Goal: Find specific page/section: Find specific page/section

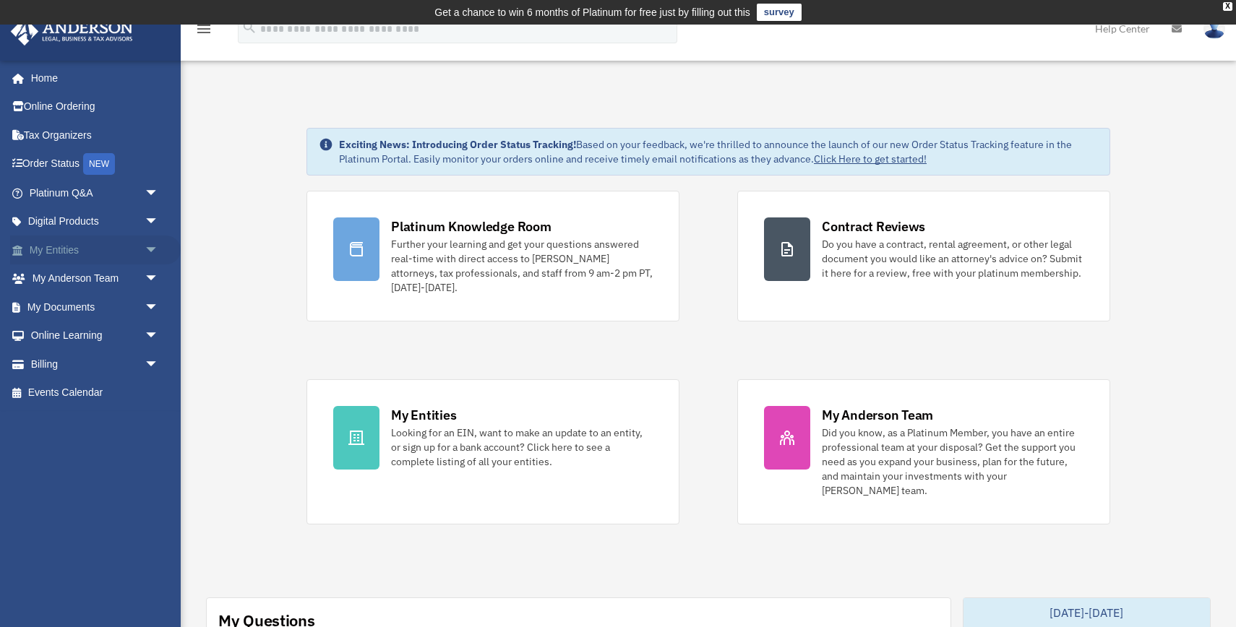
click at [66, 247] on link "My Entities arrow_drop_down" at bounding box center [95, 250] width 171 height 29
click at [149, 250] on span "arrow_drop_down" at bounding box center [159, 251] width 29 height 30
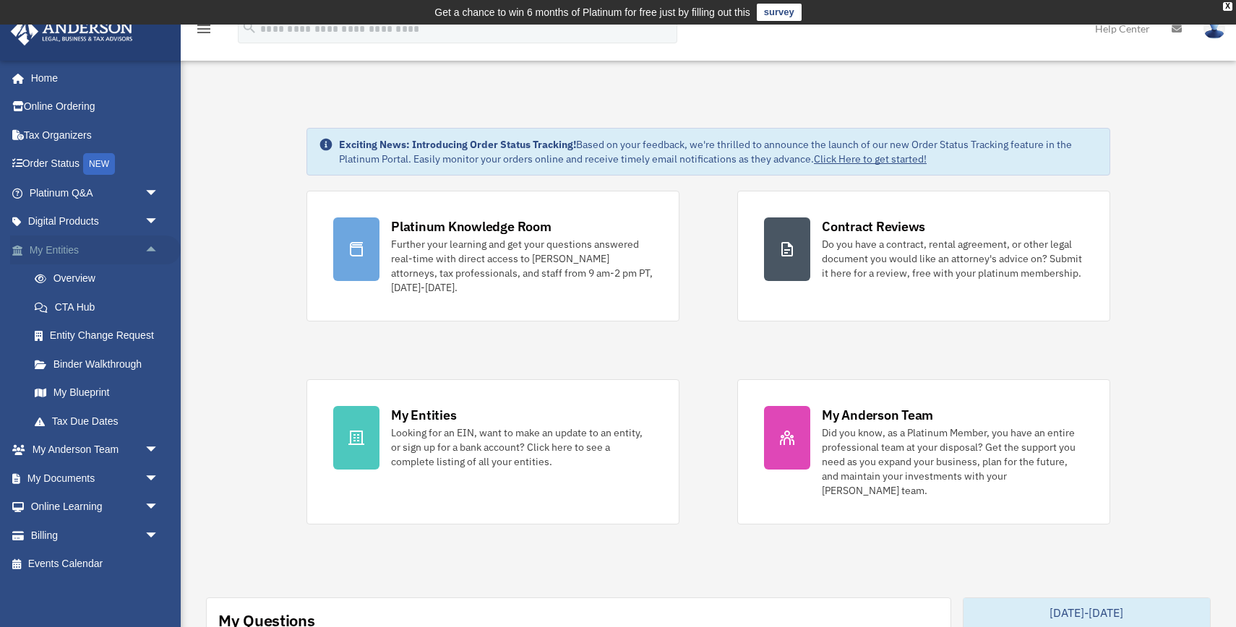
click at [149, 250] on span "arrow_drop_up" at bounding box center [159, 251] width 29 height 30
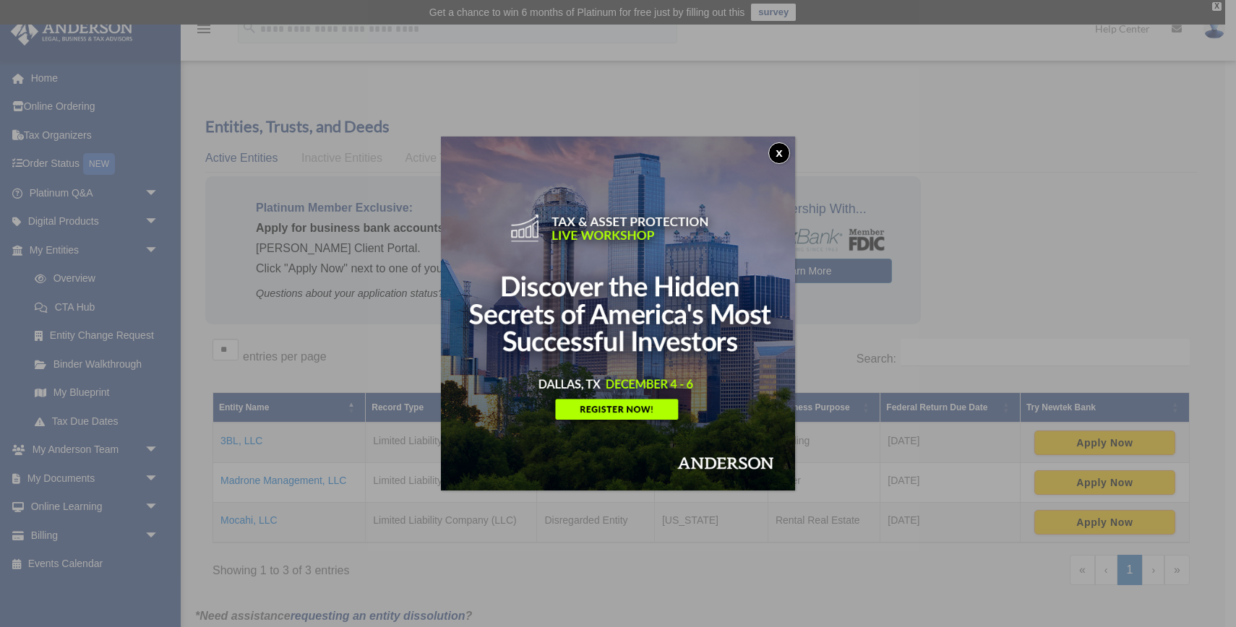
click at [778, 151] on button "x" at bounding box center [779, 153] width 22 height 22
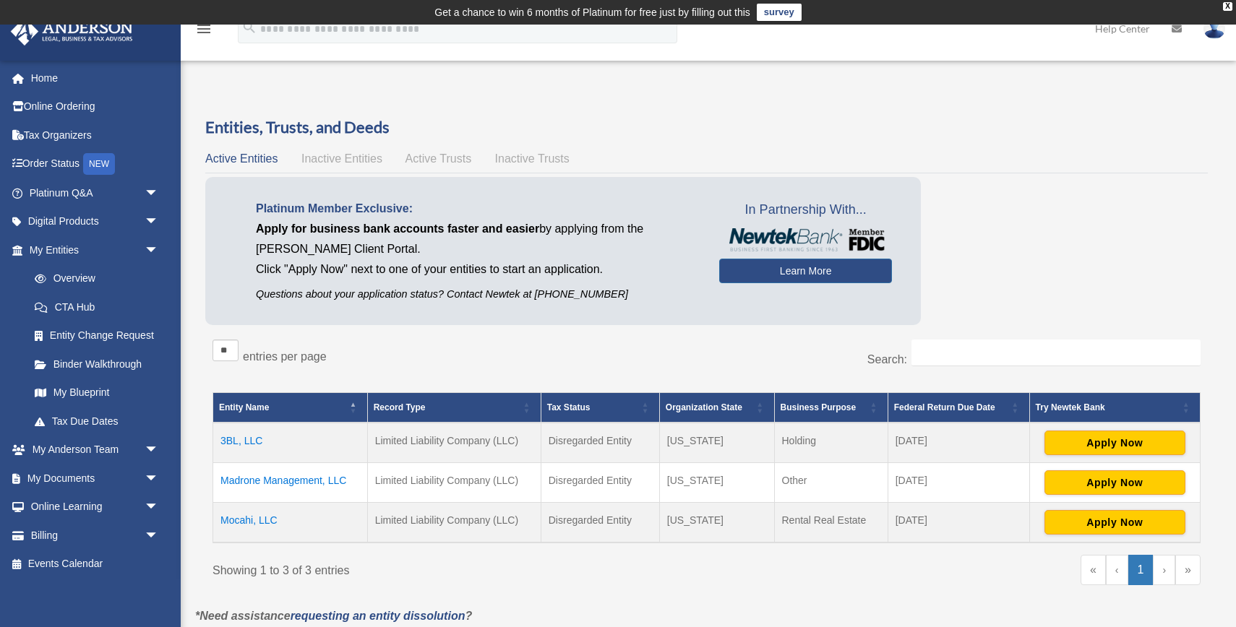
click at [250, 442] on td "3BL, LLC" at bounding box center [290, 443] width 155 height 40
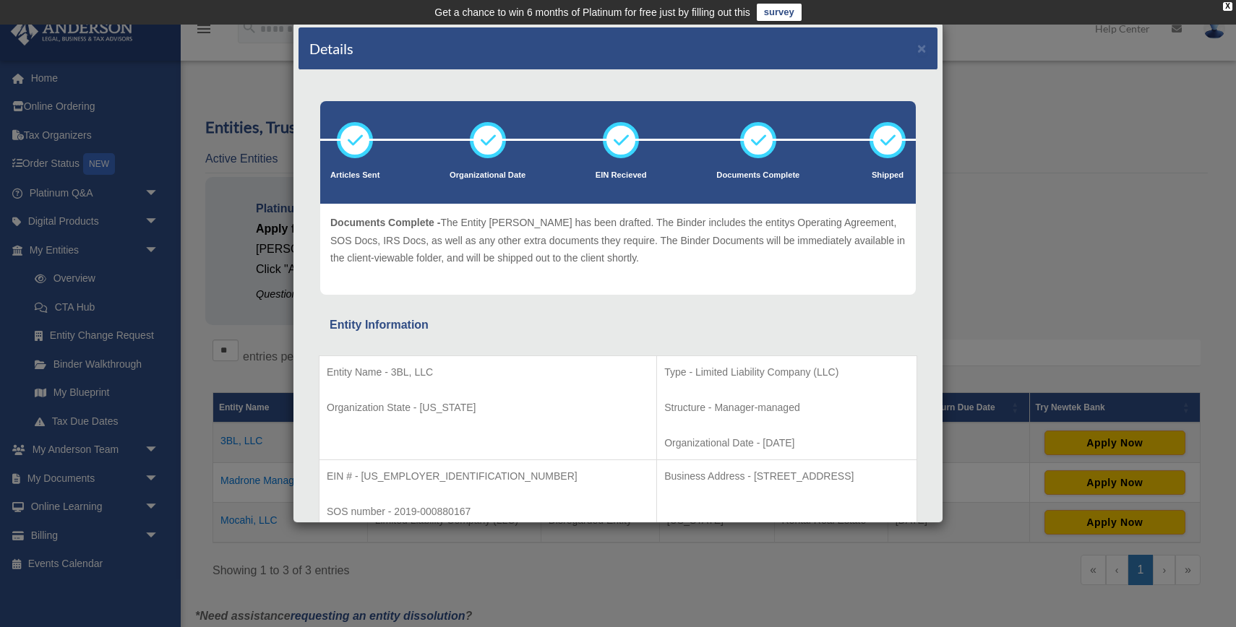
click at [764, 144] on icon at bounding box center [758, 140] width 43 height 43
click at [752, 140] on icon at bounding box center [758, 140] width 43 height 43
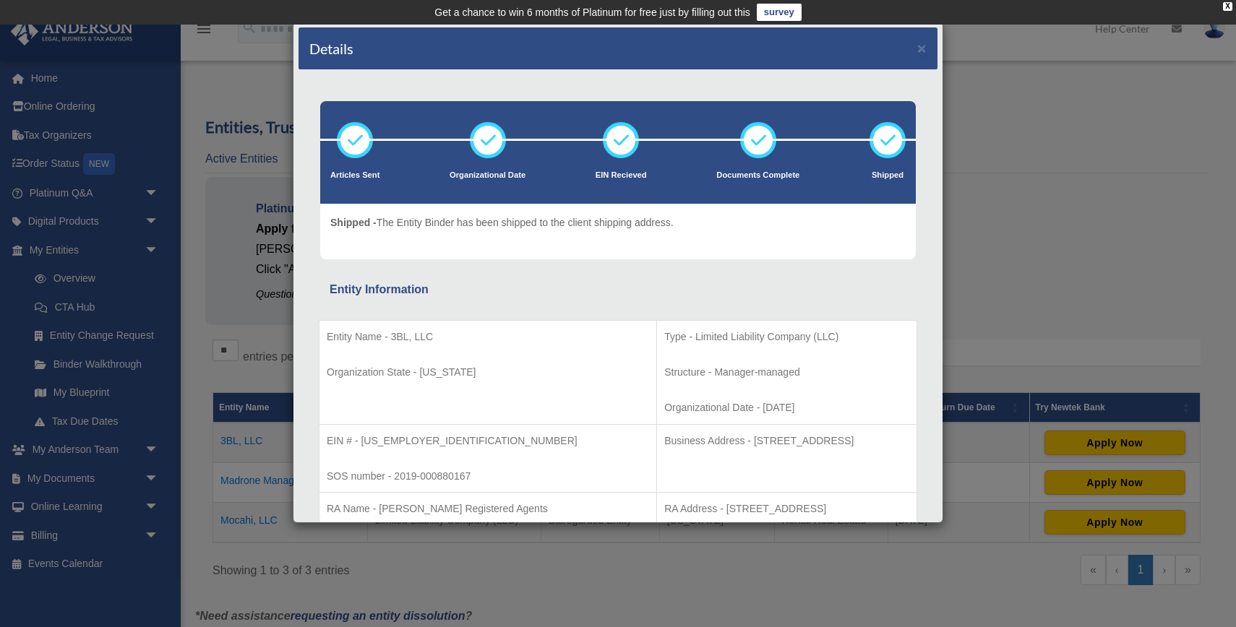
click at [926, 203] on div "Articles Sent Organizational Date EIN Recieved Shipped" at bounding box center [617, 180] width 617 height 158
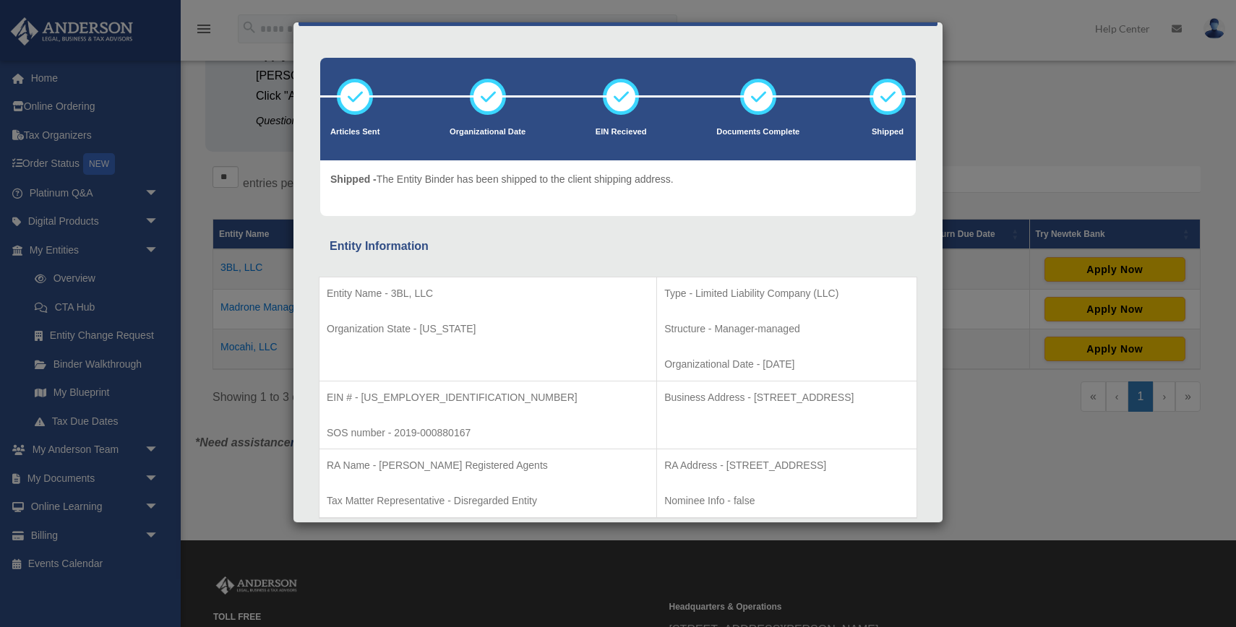
scroll to position [27, 0]
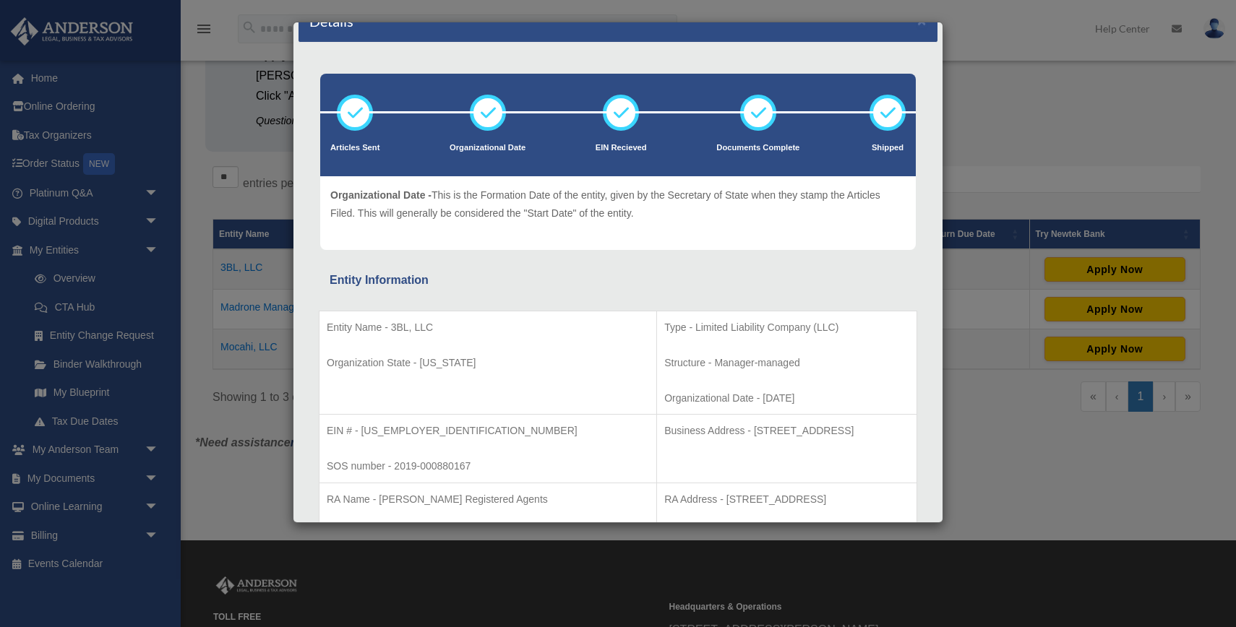
click at [1009, 93] on div "Details × Articles Sent Organizational Date" at bounding box center [618, 313] width 1236 height 627
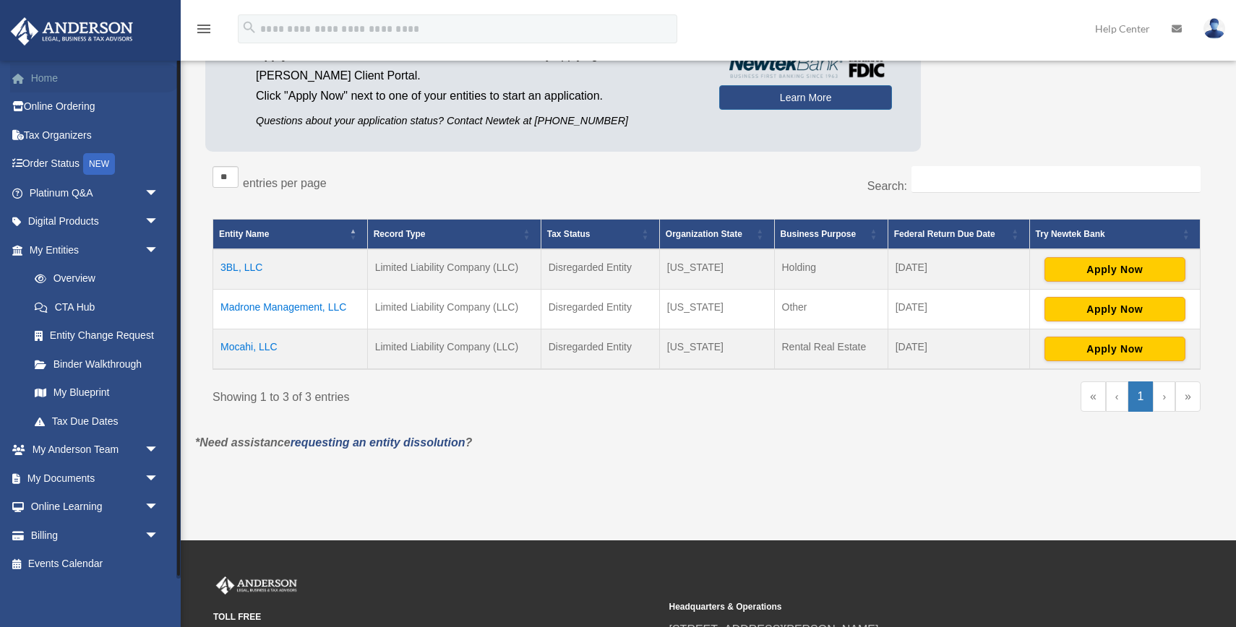
click at [44, 72] on link "Home" at bounding box center [95, 78] width 171 height 29
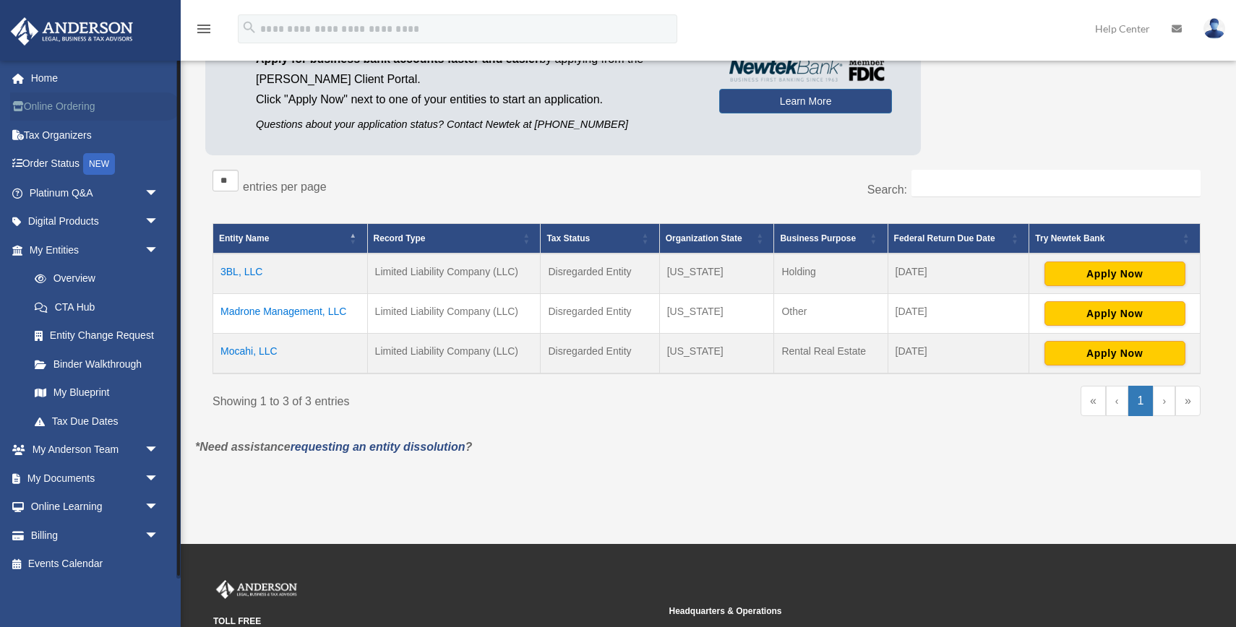
scroll to position [173, 0]
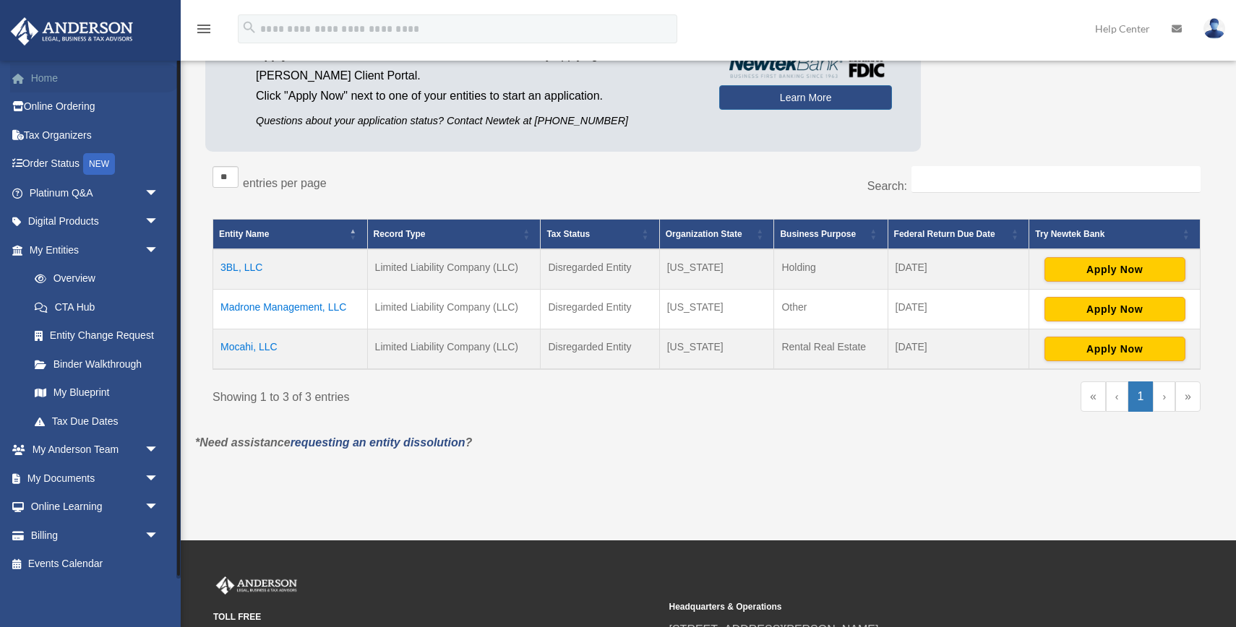
click at [49, 82] on link "Home" at bounding box center [95, 78] width 171 height 29
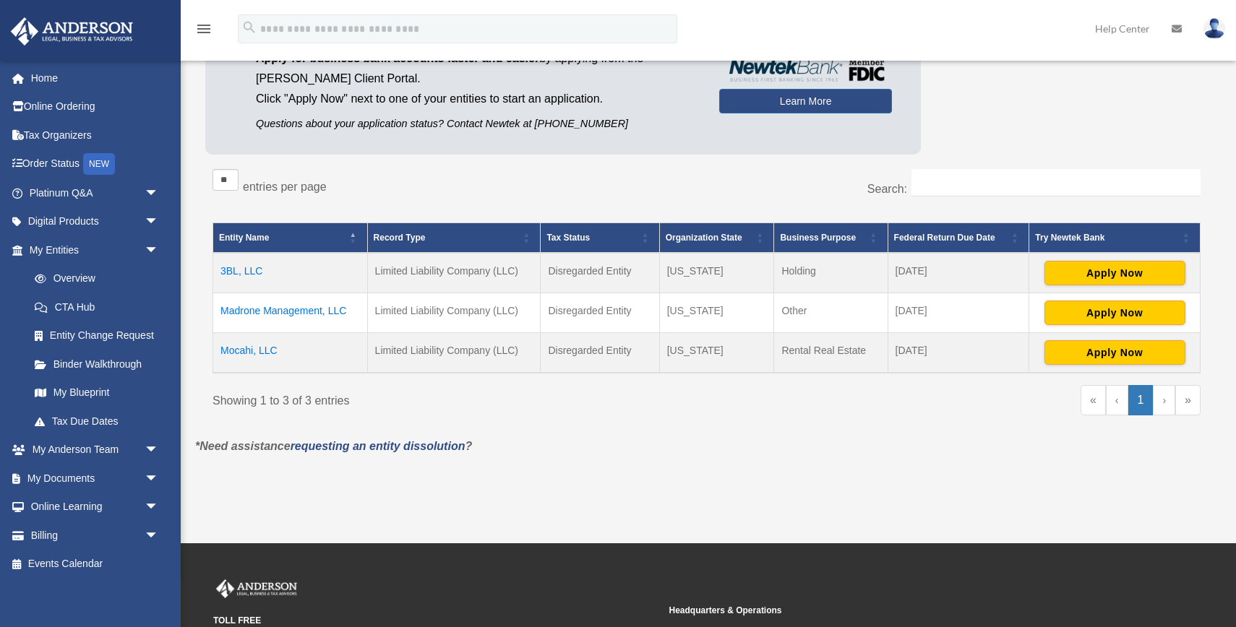
scroll to position [173, 0]
